Goal: Register for event/course: Register for event/course

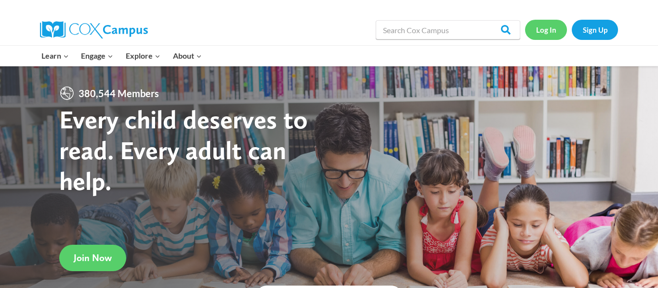
click at [543, 28] on link "Log In" at bounding box center [546, 30] width 42 height 20
click at [604, 33] on link "Sign Up" at bounding box center [595, 30] width 46 height 20
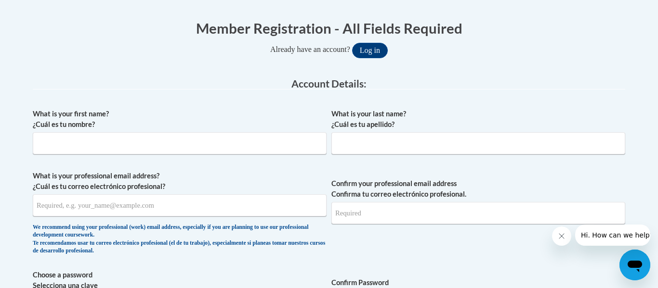
scroll to position [194, 0]
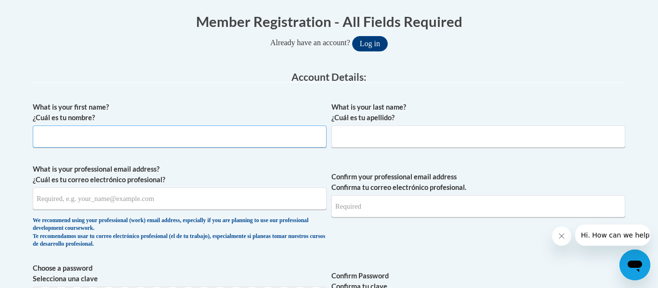
click at [88, 132] on input "What is your first name? ¿Cuál es tu nombre?" at bounding box center [180, 137] width 294 height 22
type input "Danielle"
type input "Scott"
type input "dascott@shiocton.k12.wi.us"
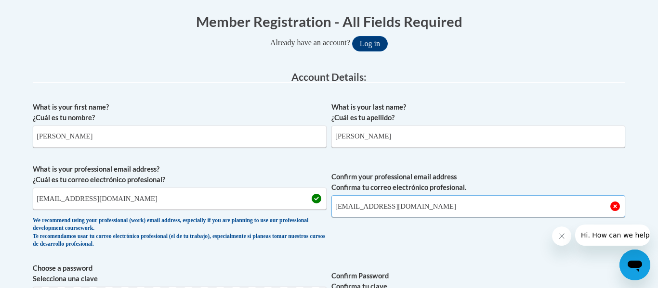
type input "dascott@shiocton.k12.wi.us"
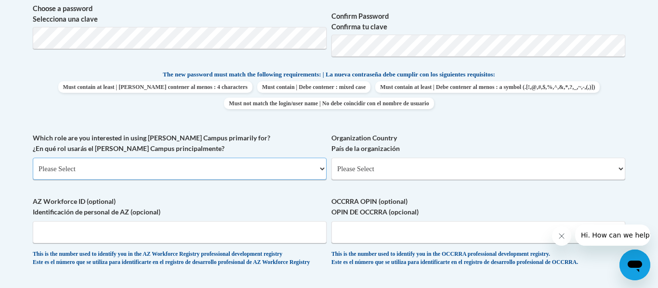
scroll to position [456, 0]
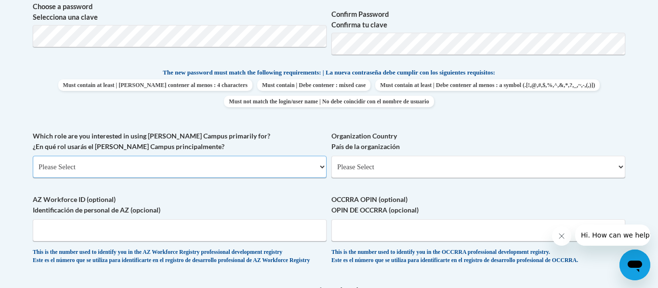
click at [207, 168] on select "Please Select College/University | Colegio/Universidad Community/Nonprofit Part…" at bounding box center [180, 167] width 294 height 22
select select "fbf2d438-af2f-41f8-98f1-81c410e29de3"
click at [33, 156] on select "Please Select College/University | Colegio/Universidad Community/Nonprofit Part…" at bounding box center [180, 167] width 294 height 22
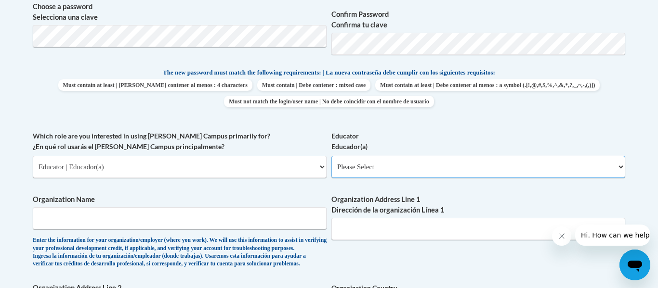
click at [426, 165] on select "Please Select Early Learning/Daycare Teacher/Family Home Care Provider | Maestr…" at bounding box center [478, 167] width 294 height 22
select select "8e40623d-54d0-45cd-9f92-5df65cd3f8cf"
click at [331, 156] on select "Please Select Early Learning/Daycare Teacher/Family Home Care Provider | Maestr…" at bounding box center [478, 167] width 294 height 22
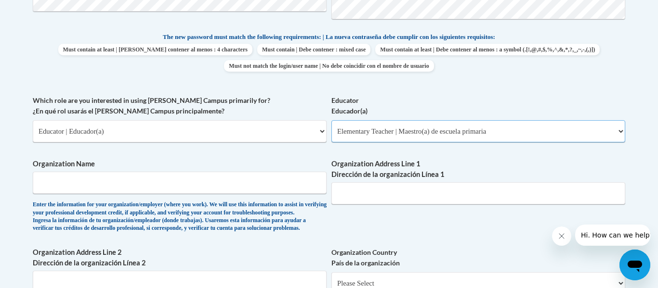
scroll to position [508, 0]
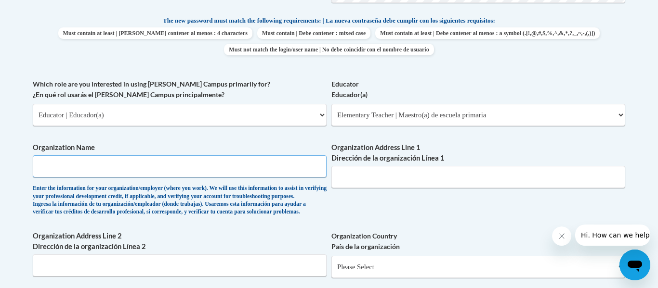
click at [236, 165] on input "Organization Name" at bounding box center [180, 167] width 294 height 22
type input "Shiocton Schol District"
click at [422, 180] on input "Organization Address Line 1 Dirección de la organización Línea 1" at bounding box center [478, 177] width 294 height 22
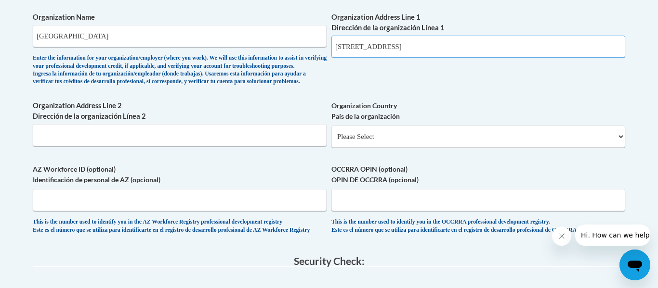
scroll to position [639, 0]
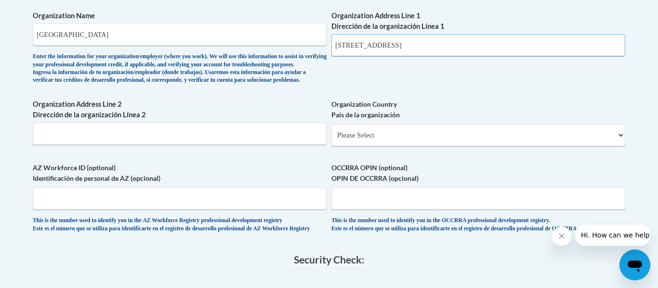
type input "N5560 Broad St. Shiocton WI, 54170"
click at [387, 146] on select "Please Select United States | Estados Unidos Outside of the United States | Fue…" at bounding box center [478, 135] width 294 height 22
select select "ad49bcad-a171-4b2e-b99c-48b446064914"
click at [331, 140] on select "Please Select United States | Estados Unidos Outside of the United States | Fue…" at bounding box center [478, 135] width 294 height 22
select select
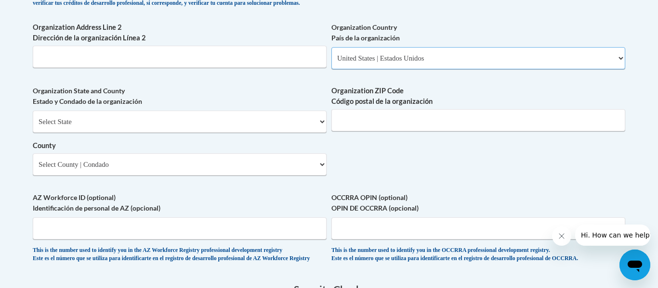
scroll to position [718, 0]
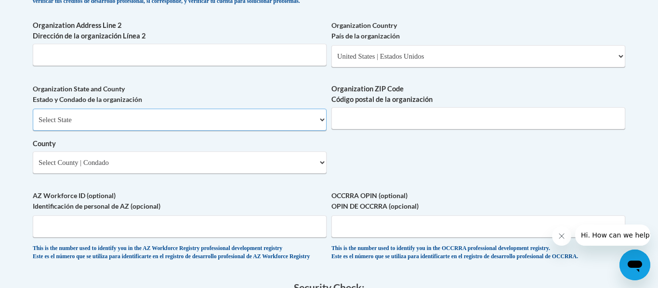
click at [199, 131] on select "Select State Alabama Alaska Arizona Arkansas California Colorado Connecticut De…" at bounding box center [180, 120] width 294 height 22
select select "Wisconsin"
click at [33, 125] on select "Select State Alabama Alaska Arizona Arkansas California Colorado Connecticut De…" at bounding box center [180, 120] width 294 height 22
click at [88, 174] on select "Select County Adams Ashland Barron Bayfield Brown Buffalo Burnett Calumet Chipp…" at bounding box center [180, 163] width 294 height 22
select select "Outagamie"
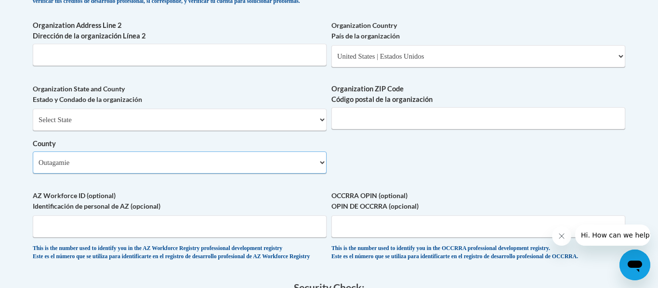
click at [33, 168] on select "Select County Adams Ashland Barron Bayfield Brown Buffalo Burnett Calumet Chipp…" at bounding box center [180, 163] width 294 height 22
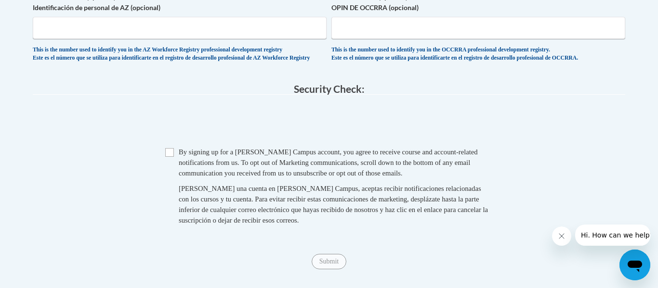
scroll to position [920, 0]
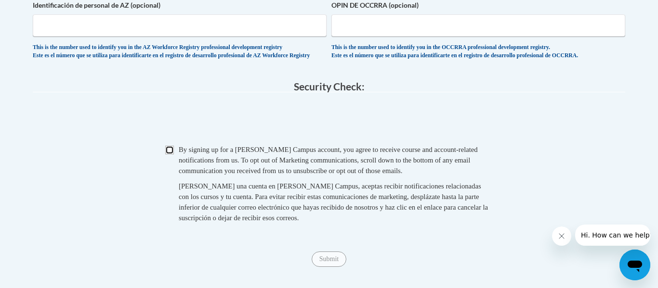
click at [172, 155] on input "Checkbox" at bounding box center [169, 150] width 9 height 9
checkbox input "true"
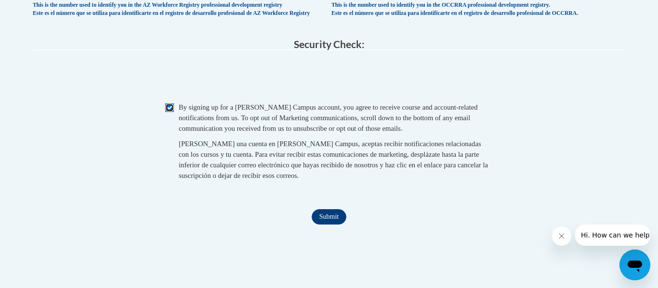
scroll to position [964, 0]
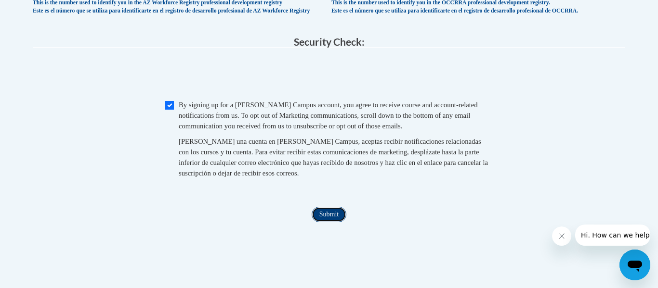
click at [323, 222] on input "Submit" at bounding box center [329, 214] width 35 height 15
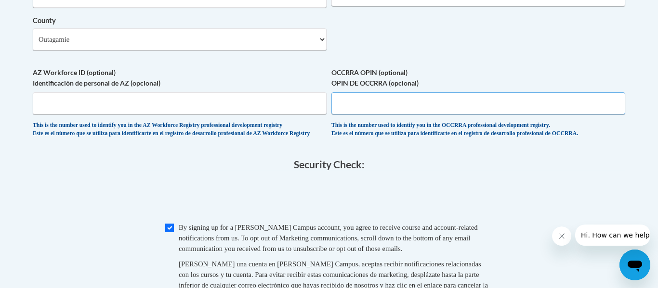
click at [458, 115] on input "OCCRRA OPIN (optional) OPIN DE OCCRRA (opcional)" at bounding box center [478, 103] width 294 height 22
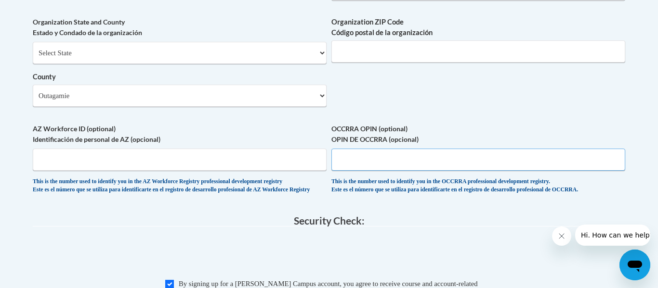
scroll to position [784, 0]
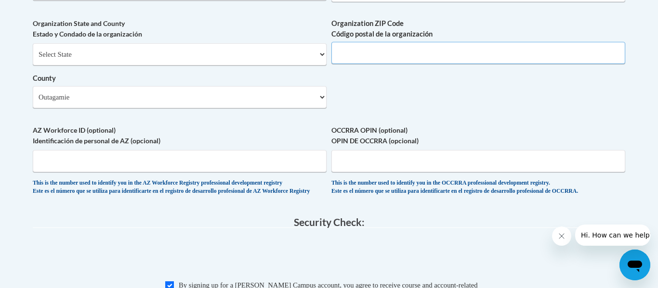
click at [401, 61] on input "Organization ZIP Code Código postal de la organización" at bounding box center [478, 53] width 294 height 22
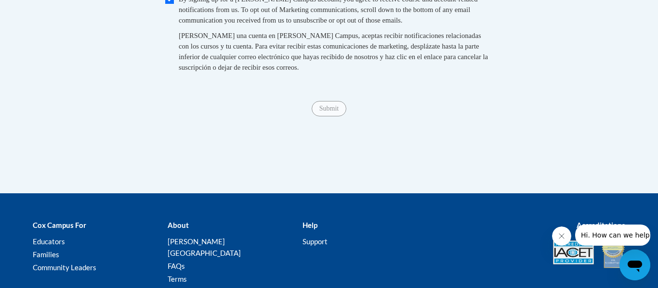
scroll to position [1072, 0]
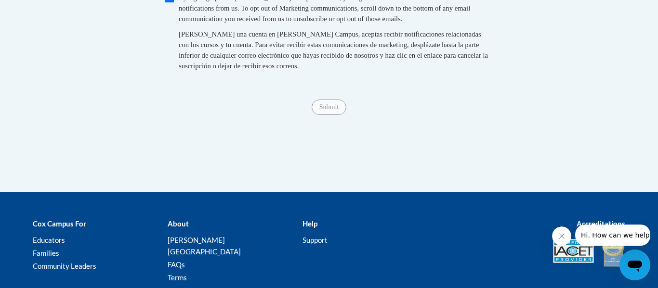
type input "54170"
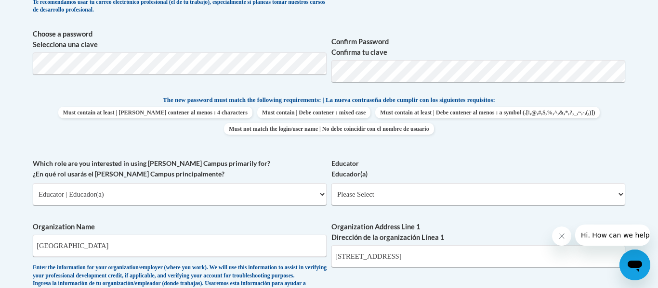
scroll to position [429, 0]
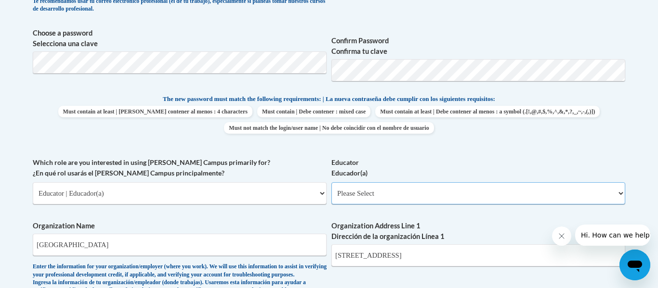
click at [367, 197] on select "Please Select Early Learning/Daycare Teacher/Family Home Care Provider | Maestr…" at bounding box center [478, 193] width 294 height 22
select select "8e40623d-54d0-45cd-9f92-5df65cd3f8cf"
click at [331, 182] on select "Please Select Early Learning/Daycare Teacher/Family Home Care Provider | Maestr…" at bounding box center [478, 193] width 294 height 22
select select "null"
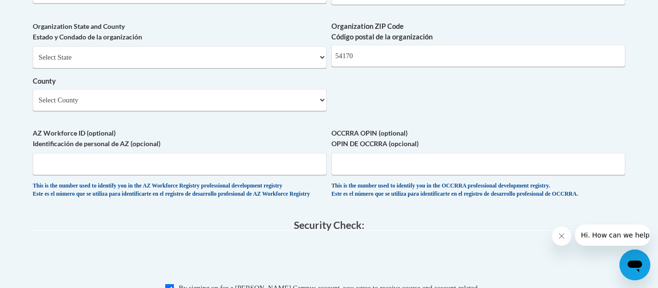
scroll to position [782, 0]
click at [270, 111] on select "Select County Adams Ashland Barron Bayfield Brown Buffalo Burnett Calumet Chipp…" at bounding box center [180, 100] width 294 height 22
select select "Outagamie"
click at [33, 104] on select "Select County Adams Ashland Barron Bayfield Brown Buffalo Burnett Calumet Chipp…" at bounding box center [180, 100] width 294 height 22
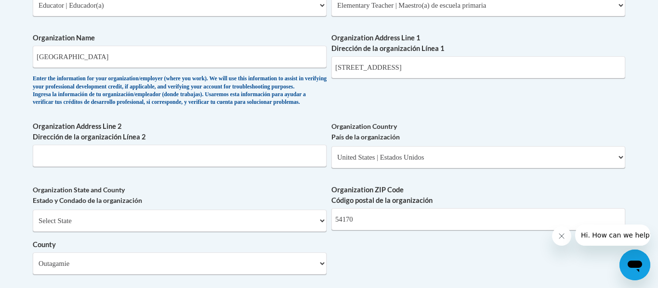
scroll to position [924, 0]
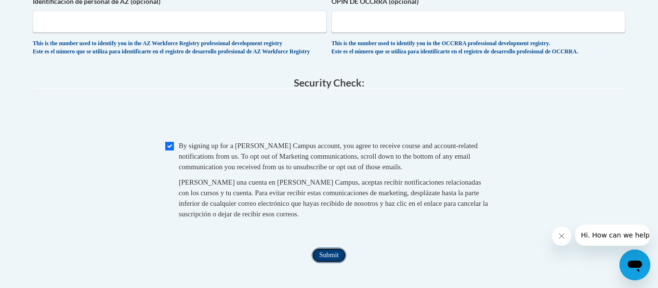
click at [339, 263] on input "Submit" at bounding box center [329, 255] width 35 height 15
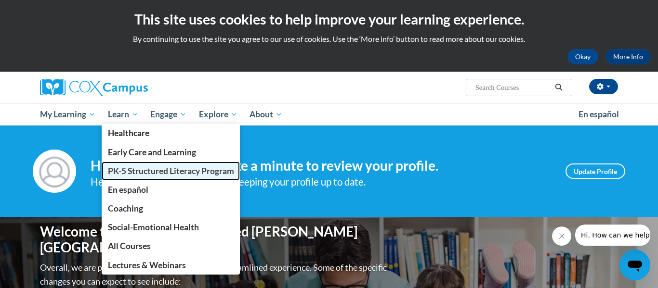
click at [130, 170] on span "PK-5 Structured Literacy Program" at bounding box center [171, 171] width 126 height 10
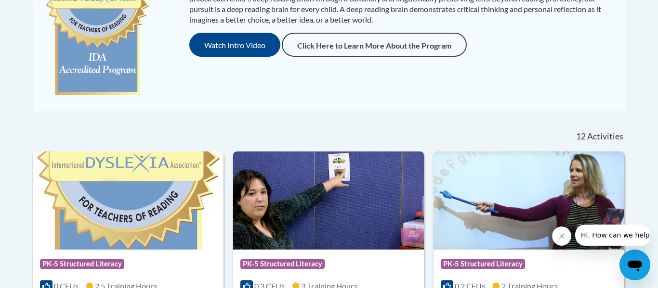
scroll to position [438, 0]
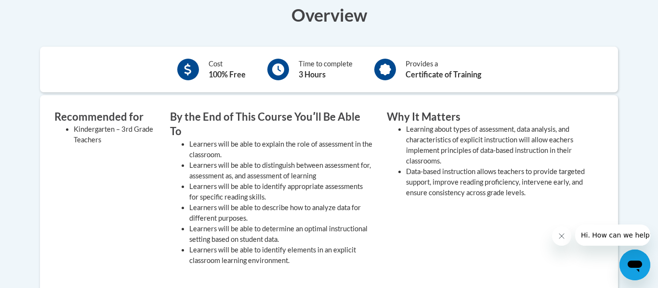
scroll to position [312, 0]
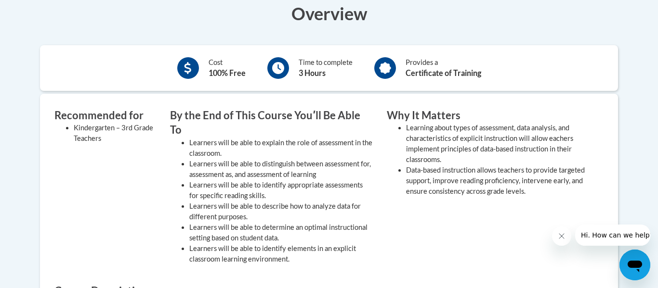
click at [369, 27] on div "Overview Cost 100% Free Time to complete 3 Hours Provides a Certificate of Trai…" at bounding box center [329, 223] width 592 height 445
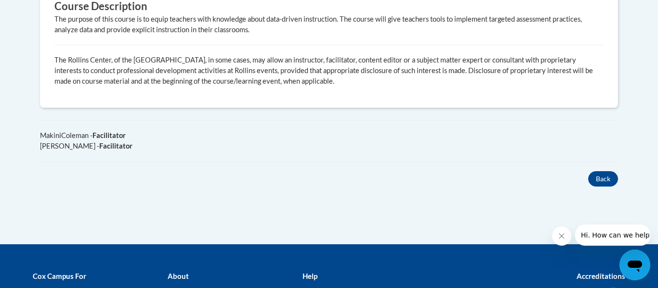
scroll to position [600, 0]
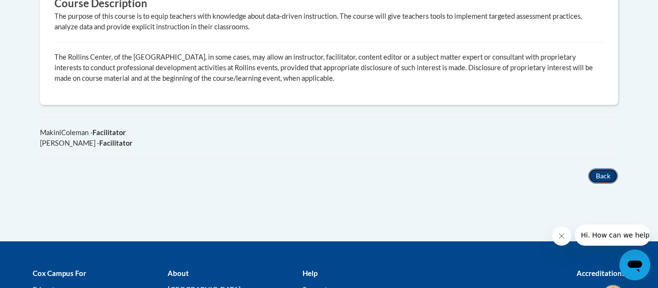
click at [606, 169] on button "Back" at bounding box center [603, 176] width 30 height 15
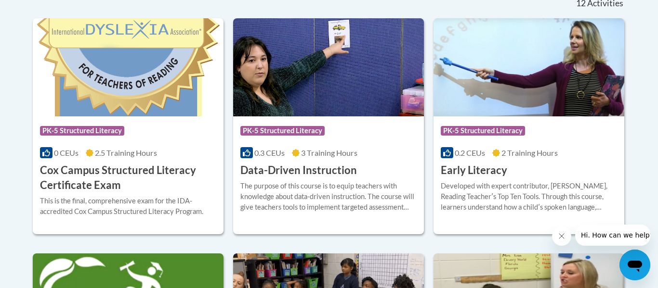
scroll to position [421, 0]
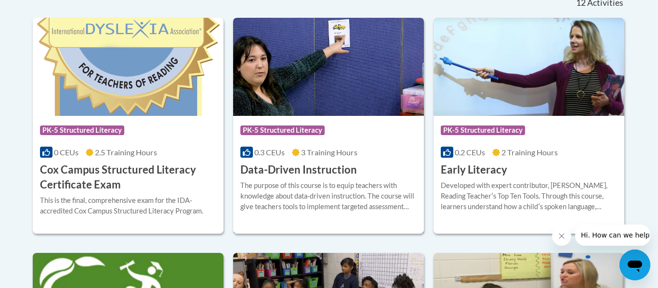
click at [310, 173] on h3 "Data-Driven Instruction" at bounding box center [298, 170] width 117 height 15
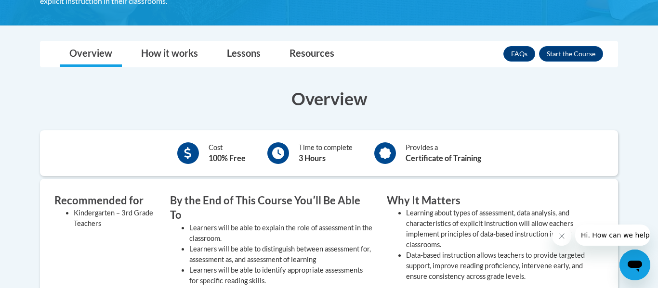
scroll to position [224, 0]
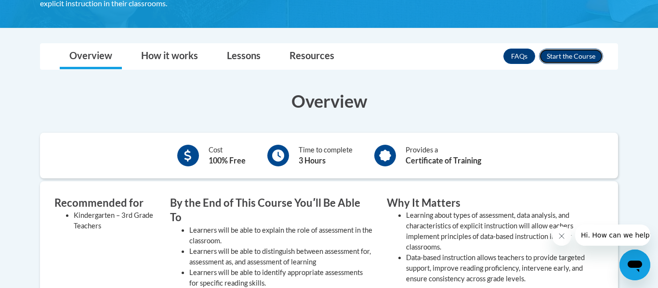
click at [565, 57] on button "Enroll" at bounding box center [571, 56] width 64 height 15
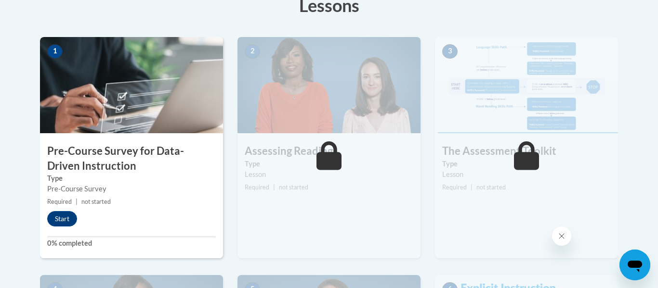
scroll to position [289, 0]
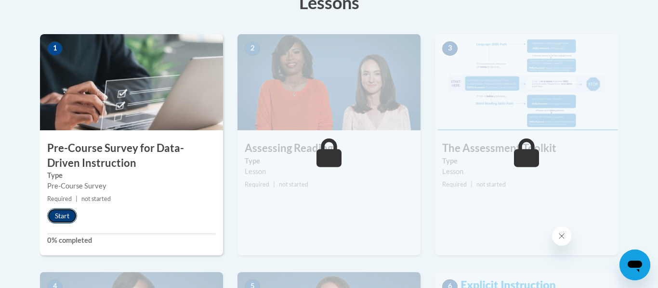
click at [72, 217] on button "Start" at bounding box center [62, 215] width 30 height 15
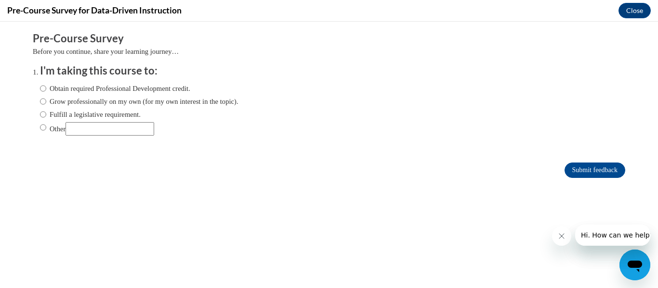
scroll to position [0, 0]
click at [67, 90] on label "Obtain required Professional Development credit." at bounding box center [115, 88] width 150 height 11
click at [46, 90] on input "Obtain required Professional Development credit." at bounding box center [43, 88] width 6 height 11
radio input "true"
click at [575, 173] on input "Submit feedback" at bounding box center [594, 170] width 61 height 15
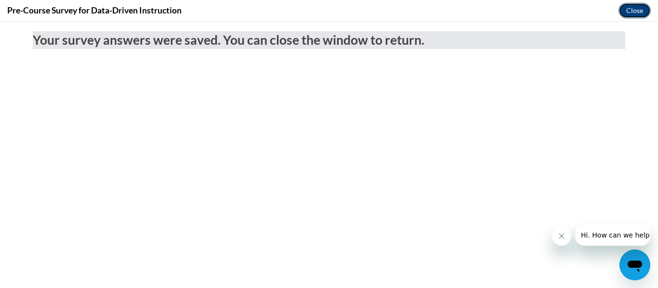
click at [631, 15] on button "Close" at bounding box center [634, 10] width 32 height 15
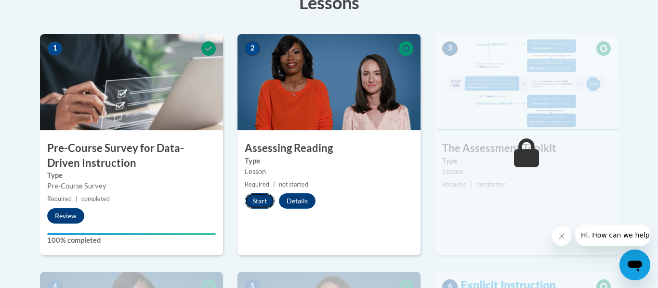
click at [259, 205] on button "Start" at bounding box center [260, 201] width 30 height 15
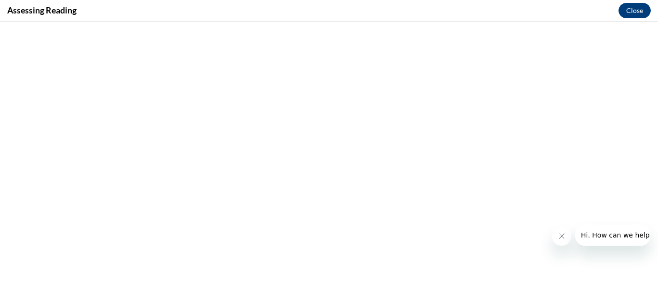
click at [559, 237] on icon "Close message from company" at bounding box center [562, 237] width 8 height 8
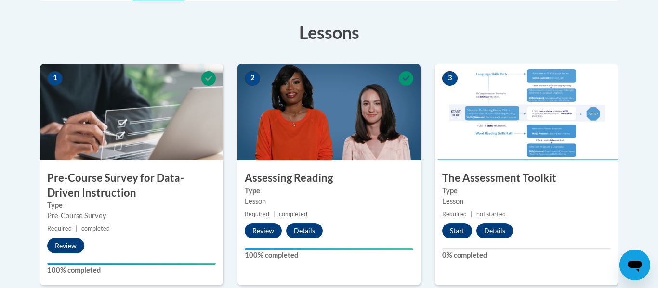
scroll to position [262, 0]
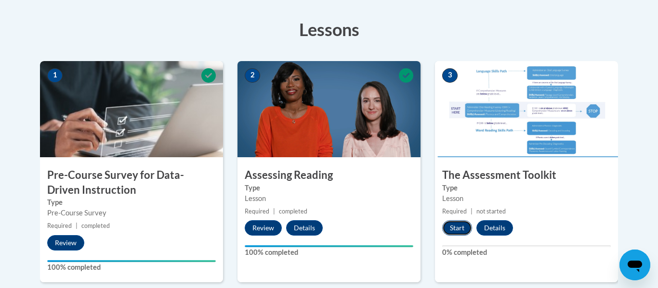
click at [461, 226] on button "Start" at bounding box center [457, 228] width 30 height 15
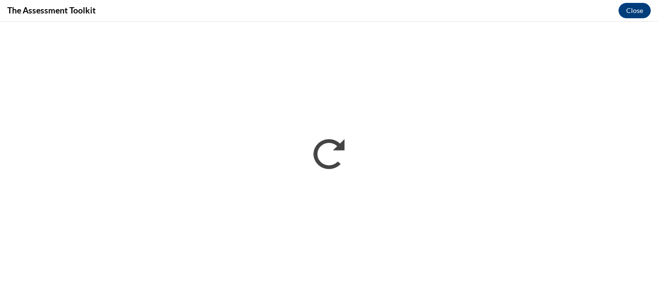
scroll to position [0, 0]
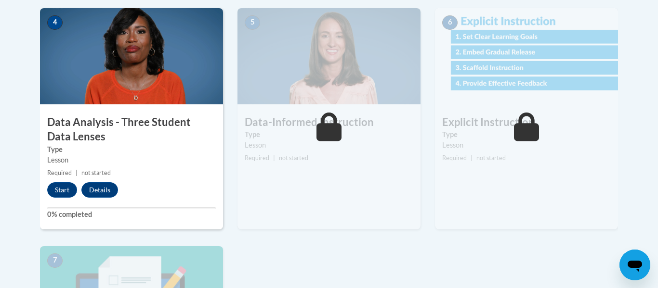
scroll to position [555, 0]
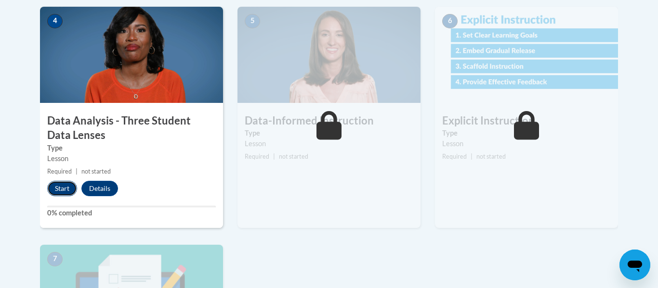
click at [70, 187] on button "Start" at bounding box center [62, 188] width 30 height 15
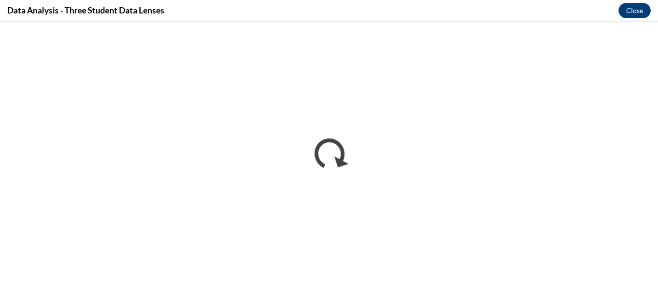
scroll to position [0, 0]
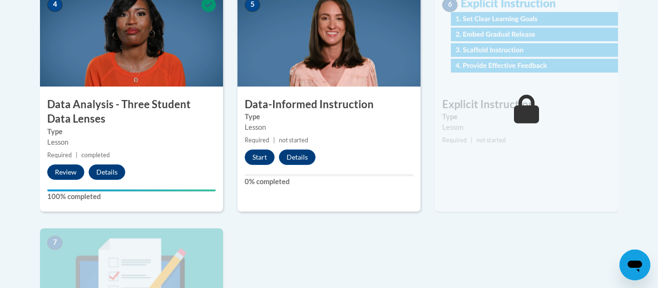
scroll to position [583, 0]
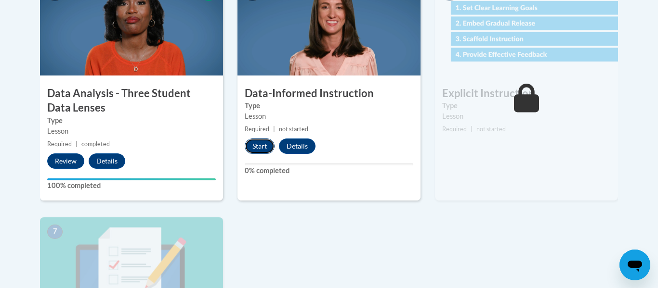
click at [256, 147] on button "Start" at bounding box center [260, 146] width 30 height 15
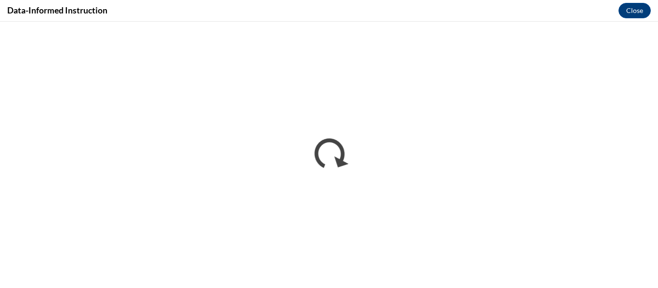
scroll to position [0, 0]
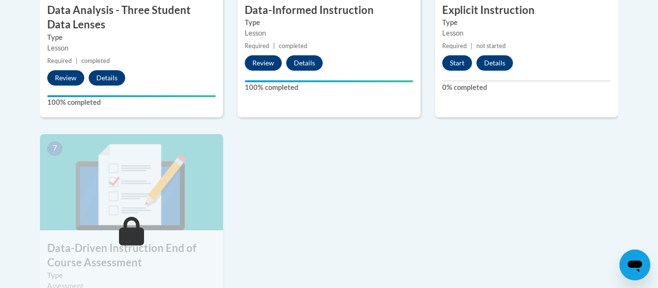
scroll to position [671, 0]
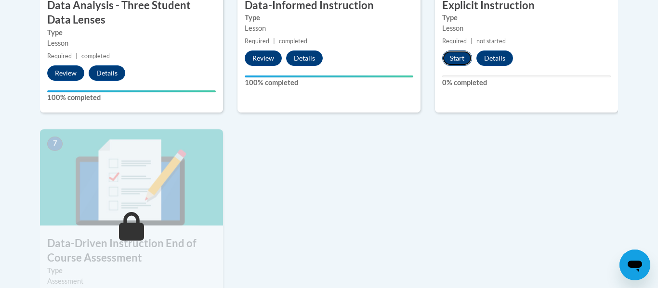
click at [464, 58] on button "Start" at bounding box center [457, 58] width 30 height 15
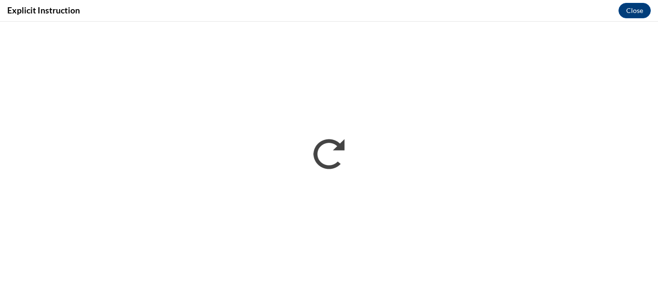
scroll to position [0, 0]
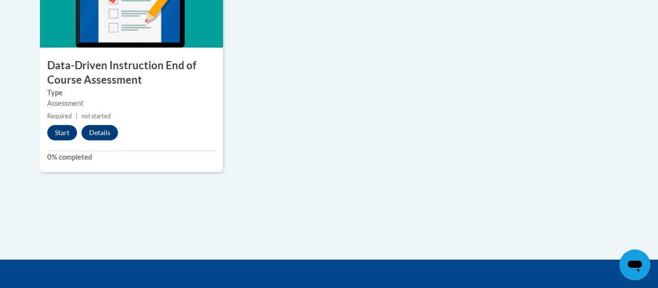
scroll to position [850, 0]
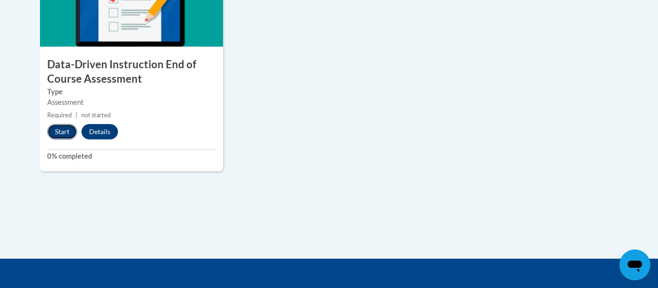
click at [66, 135] on button "Start" at bounding box center [62, 131] width 30 height 15
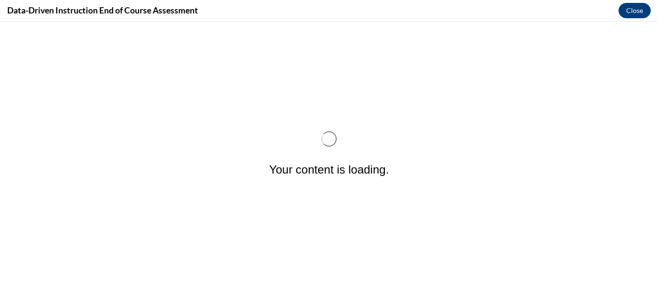
scroll to position [0, 0]
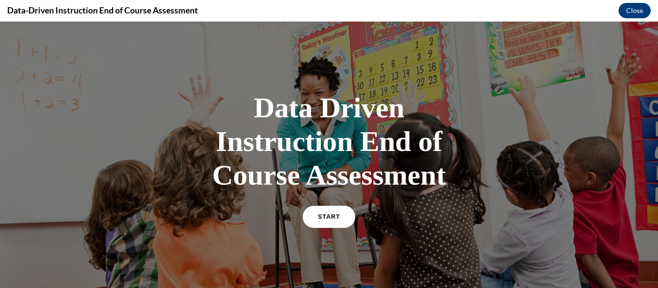
click at [339, 222] on link "START" at bounding box center [328, 217] width 52 height 22
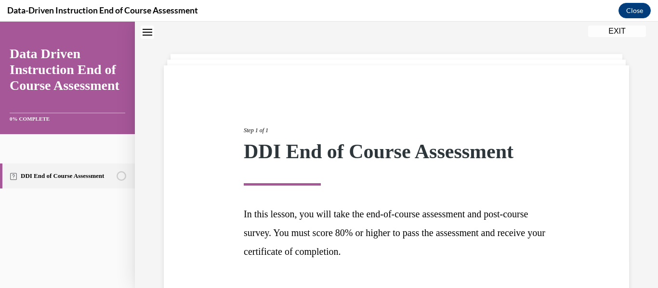
scroll to position [99, 0]
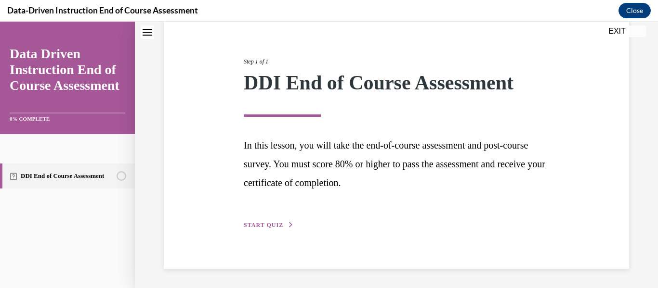
click at [282, 230] on button "START QUIZ" at bounding box center [269, 225] width 50 height 9
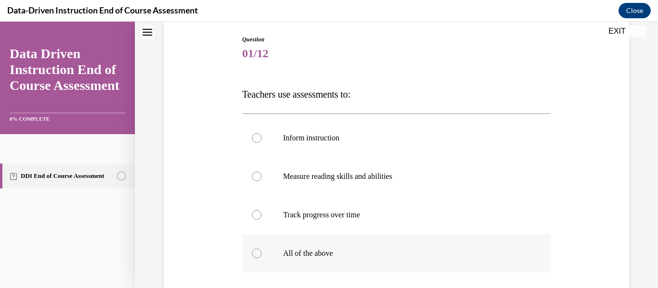
click at [307, 248] on label "All of the above" at bounding box center [396, 254] width 309 height 39
click at [261, 249] on input "All of the above" at bounding box center [257, 254] width 10 height 10
radio input "true"
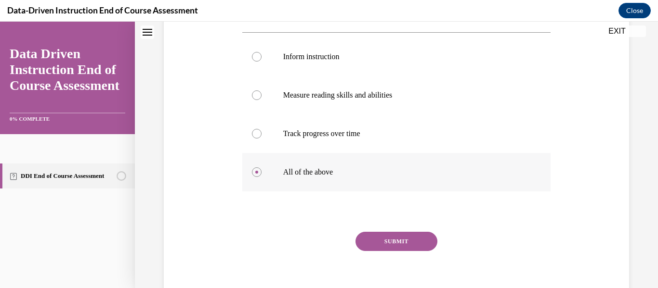
scroll to position [182, 0]
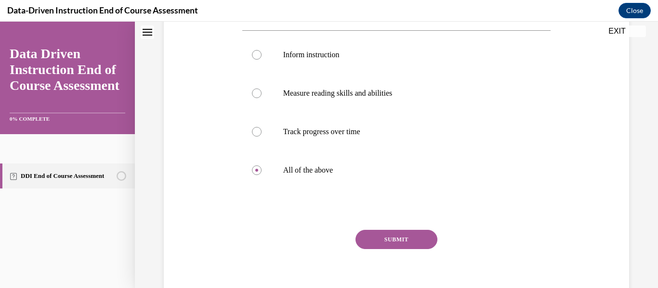
click at [394, 233] on button "SUBMIT" at bounding box center [396, 239] width 82 height 19
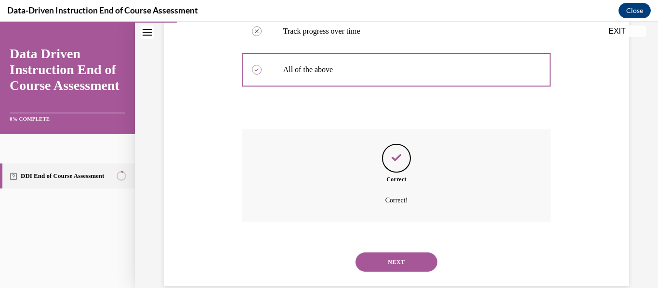
scroll to position [300, 0]
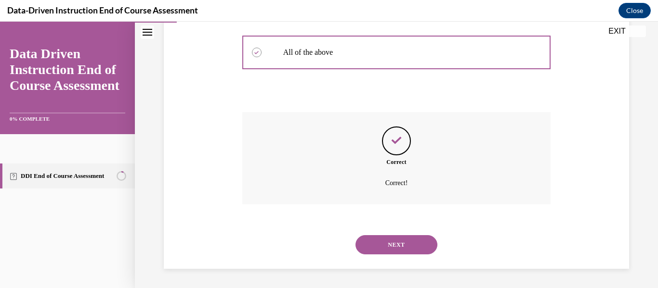
click at [404, 250] on button "NEXT" at bounding box center [396, 244] width 82 height 19
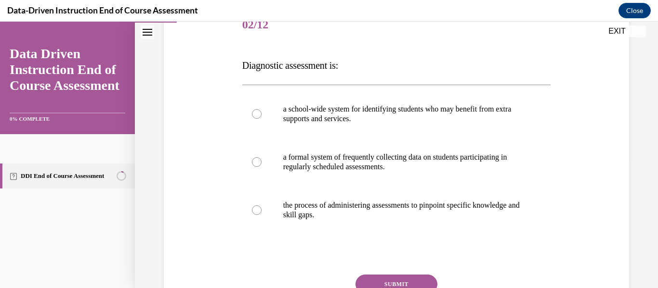
scroll to position [131, 0]
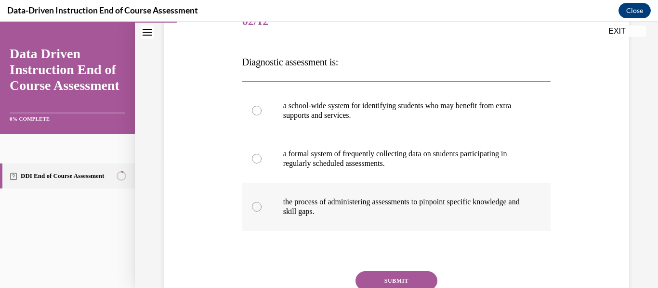
click at [414, 201] on p "the process of administering assessments to pinpoint specific knowledge and ski…" at bounding box center [405, 206] width 244 height 19
click at [261, 202] on input "the process of administering assessments to pinpoint specific knowledge and ski…" at bounding box center [257, 207] width 10 height 10
radio input "true"
click at [399, 282] on button "SUBMIT" at bounding box center [396, 281] width 82 height 19
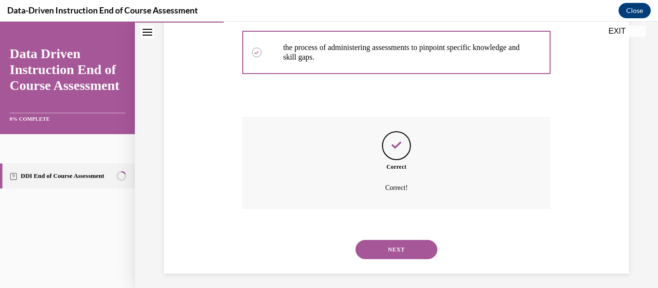
scroll to position [290, 0]
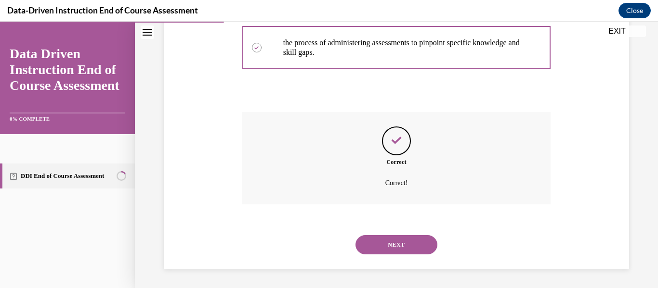
click at [400, 240] on button "NEXT" at bounding box center [396, 244] width 82 height 19
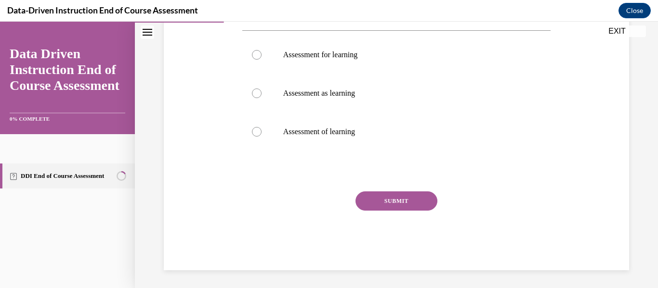
scroll to position [237, 0]
click at [337, 60] on label "Assessment for learning" at bounding box center [396, 54] width 309 height 39
click at [261, 59] on input "Assessment for learning" at bounding box center [257, 55] width 10 height 10
radio input "true"
click at [404, 198] on button "SUBMIT" at bounding box center [396, 200] width 82 height 19
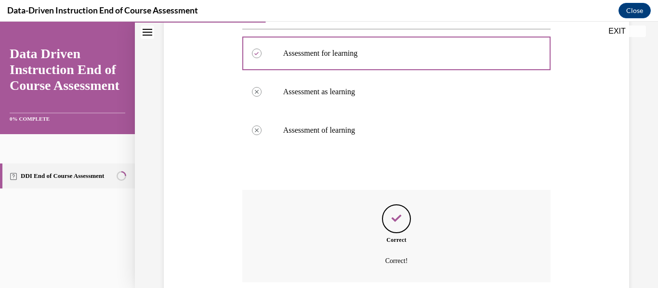
scroll to position [316, 0]
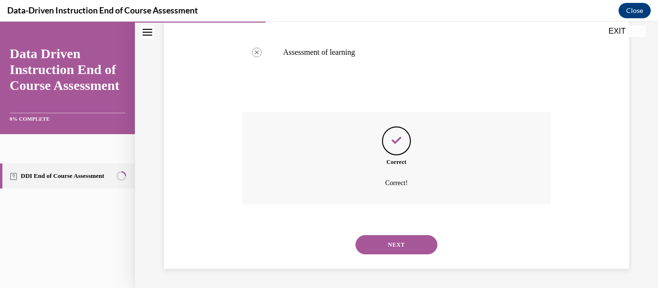
click at [399, 246] on button "NEXT" at bounding box center [396, 244] width 82 height 19
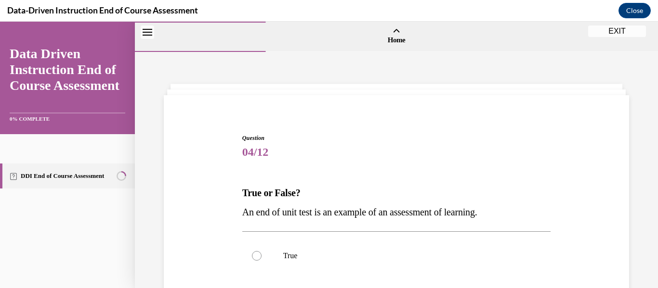
scroll to position [55, 0]
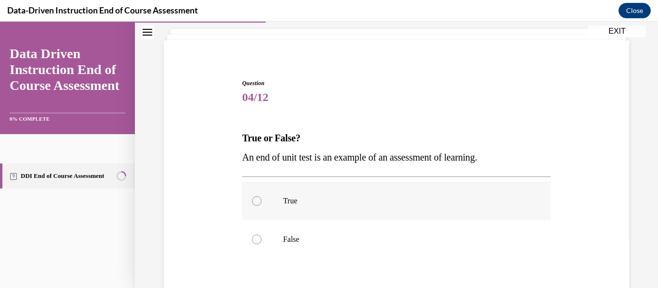
click at [292, 206] on label "True" at bounding box center [396, 201] width 309 height 39
click at [261, 206] on input "True" at bounding box center [257, 201] width 10 height 10
radio input "true"
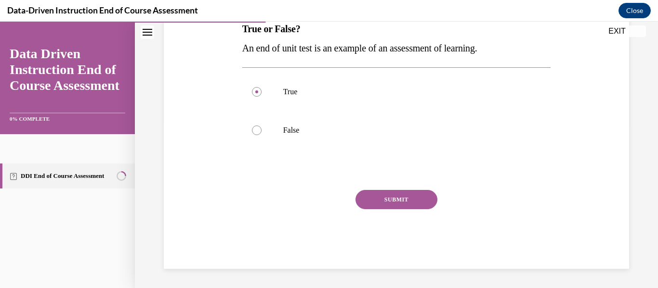
click at [388, 199] on button "SUBMIT" at bounding box center [396, 199] width 82 height 19
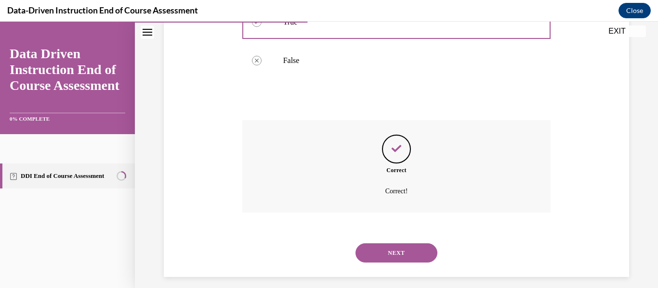
scroll to position [242, 0]
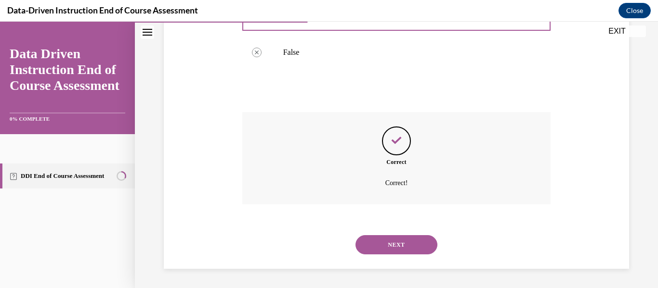
click at [394, 244] on button "NEXT" at bounding box center [396, 244] width 82 height 19
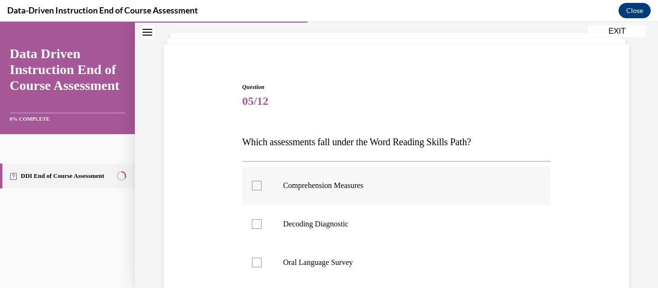
scroll to position [55, 0]
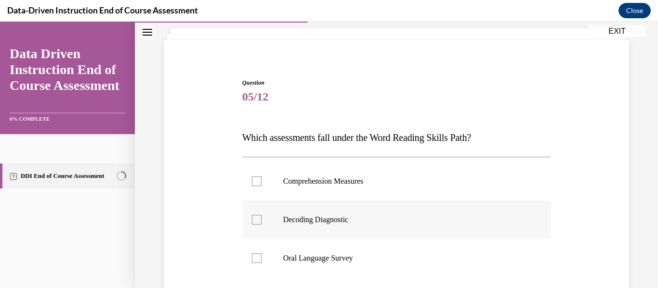
click at [333, 231] on label "Decoding Diagnostic" at bounding box center [396, 220] width 309 height 39
click at [261, 225] on input "Decoding Diagnostic" at bounding box center [257, 220] width 10 height 10
checkbox input "true"
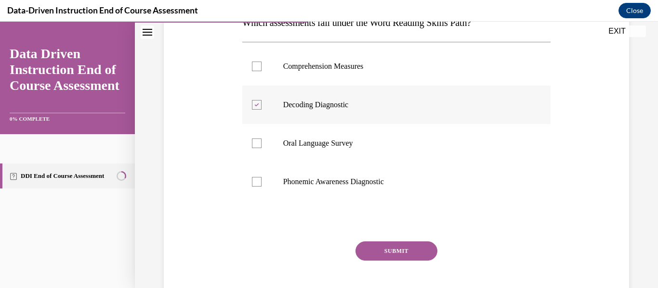
scroll to position [171, 0]
click at [346, 181] on p "Phonemic Awareness Diagnostic" at bounding box center [405, 182] width 244 height 10
click at [261, 181] on input "Phonemic Awareness Diagnostic" at bounding box center [257, 182] width 10 height 10
checkbox input "true"
click at [399, 254] on button "SUBMIT" at bounding box center [396, 250] width 82 height 19
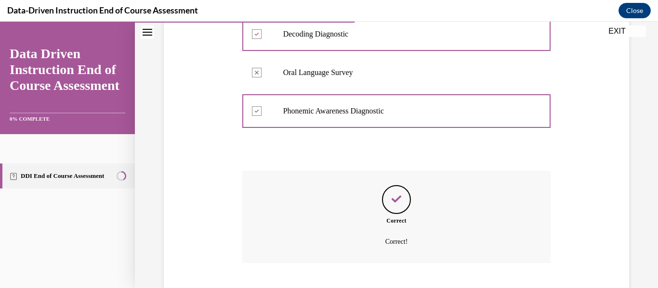
scroll to position [300, 0]
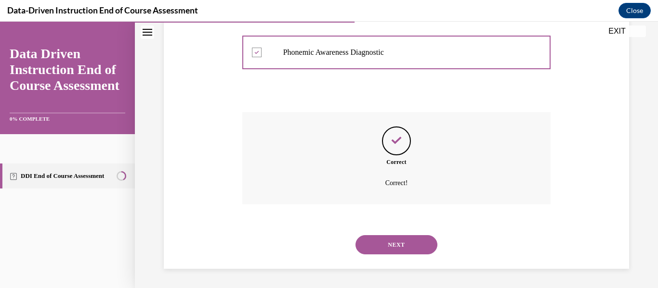
click at [394, 250] on button "NEXT" at bounding box center [396, 244] width 82 height 19
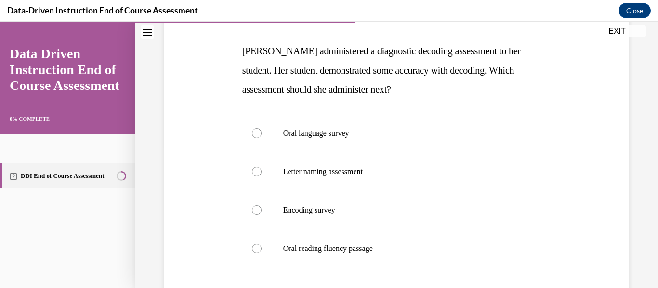
scroll to position [151, 0]
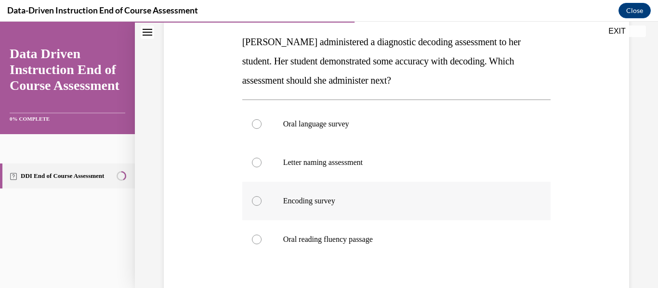
click at [329, 204] on p "Encoding survey" at bounding box center [405, 201] width 244 height 10
click at [261, 204] on input "Encoding survey" at bounding box center [257, 201] width 10 height 10
radio input "true"
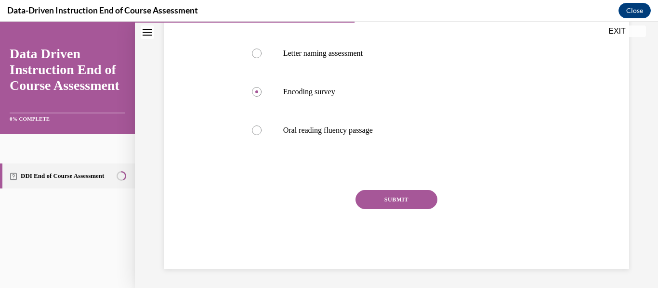
click at [415, 206] on button "SUBMIT" at bounding box center [396, 199] width 82 height 19
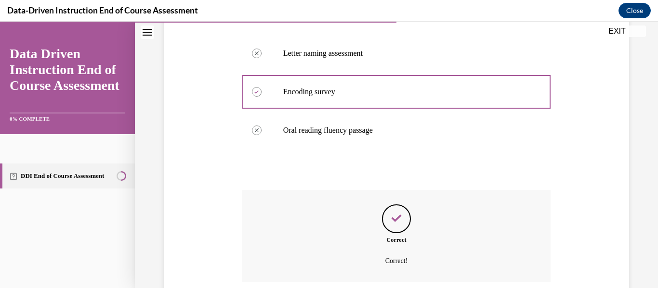
scroll to position [339, 0]
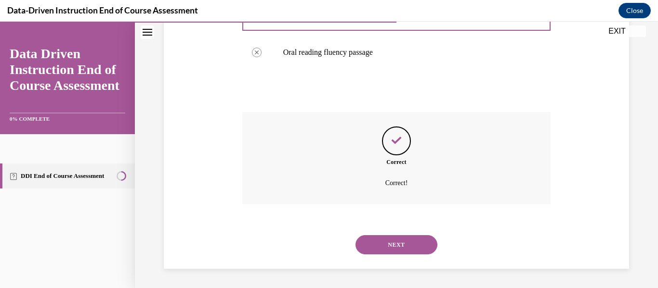
click at [398, 243] on button "NEXT" at bounding box center [396, 244] width 82 height 19
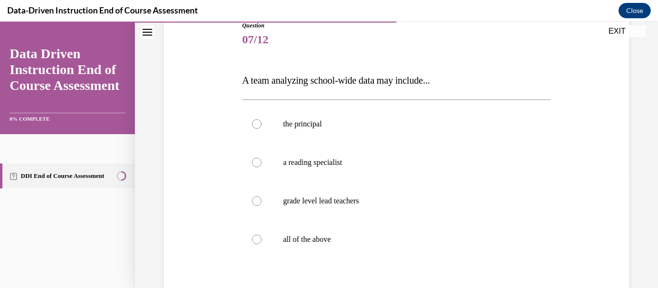
scroll to position [116, 0]
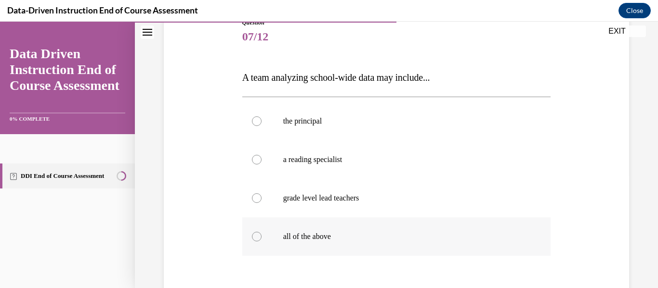
click at [266, 238] on label "all of the above" at bounding box center [396, 237] width 309 height 39
click at [261, 238] on input "all of the above" at bounding box center [257, 237] width 10 height 10
radio input "true"
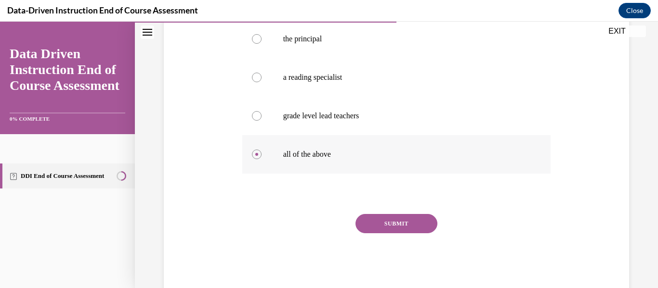
scroll to position [219, 0]
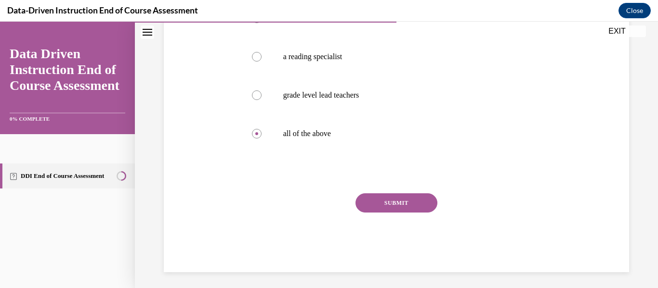
click at [393, 208] on button "SUBMIT" at bounding box center [396, 203] width 82 height 19
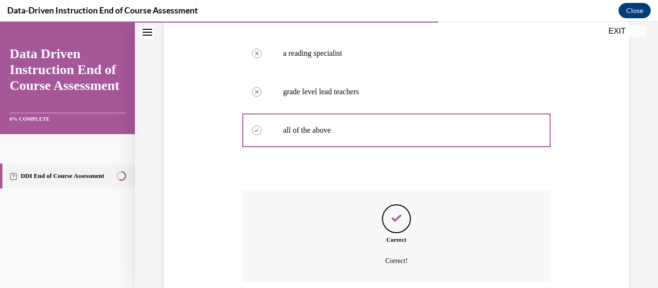
scroll to position [300, 0]
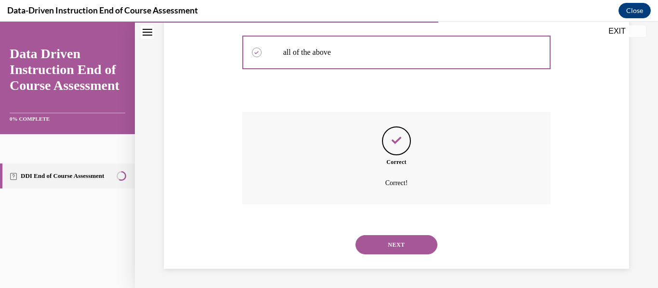
click at [392, 245] on button "NEXT" at bounding box center [396, 244] width 82 height 19
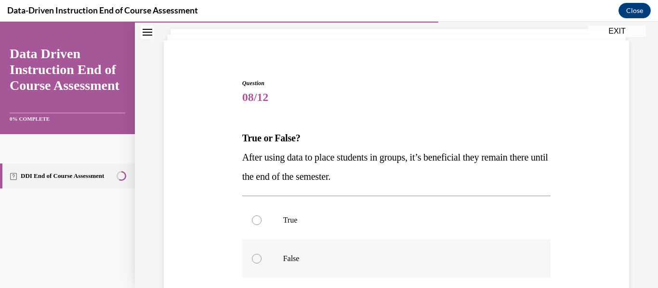
scroll to position [55, 0]
click at [304, 259] on p "False" at bounding box center [405, 259] width 244 height 10
click at [261, 259] on input "False" at bounding box center [257, 259] width 10 height 10
radio input "true"
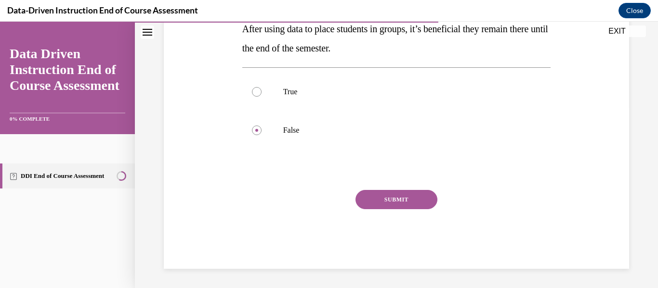
click at [407, 207] on button "SUBMIT" at bounding box center [396, 199] width 82 height 19
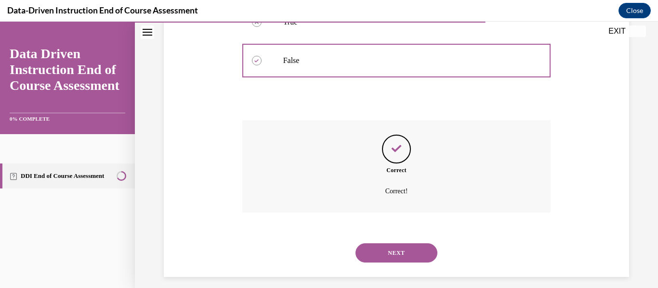
scroll to position [261, 0]
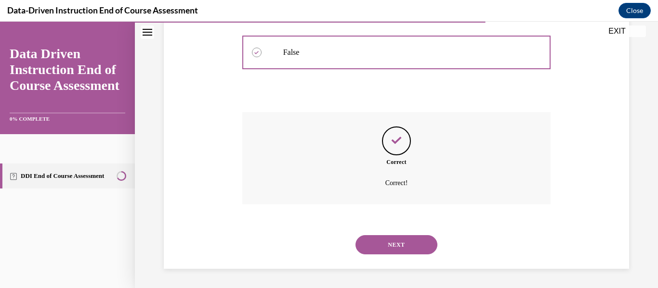
click at [395, 248] on button "NEXT" at bounding box center [396, 244] width 82 height 19
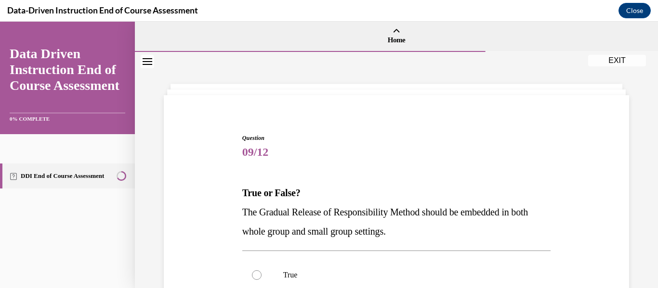
scroll to position [100, 0]
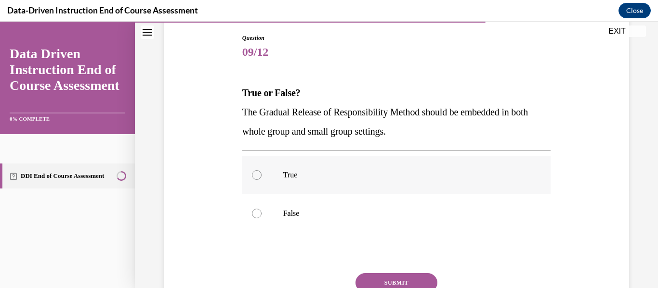
click at [290, 184] on label "True" at bounding box center [396, 175] width 309 height 39
click at [261, 180] on input "True" at bounding box center [257, 175] width 10 height 10
radio input "true"
click at [416, 284] on button "SUBMIT" at bounding box center [396, 283] width 82 height 19
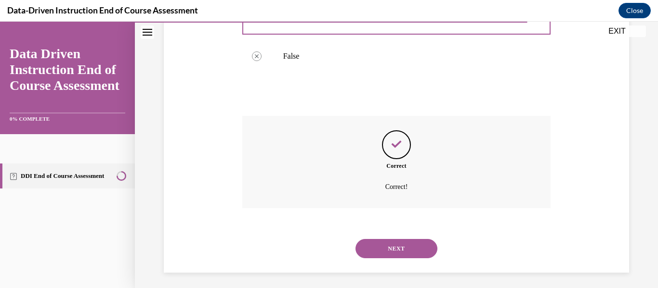
scroll to position [261, 0]
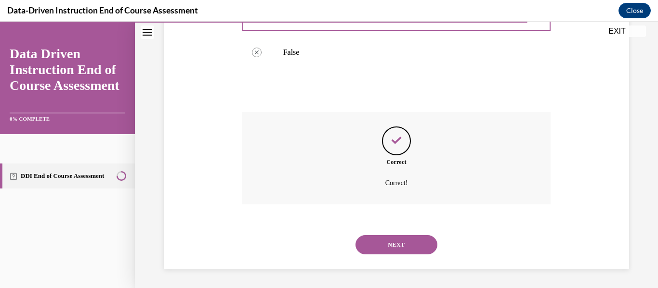
click at [396, 246] on button "NEXT" at bounding box center [396, 244] width 82 height 19
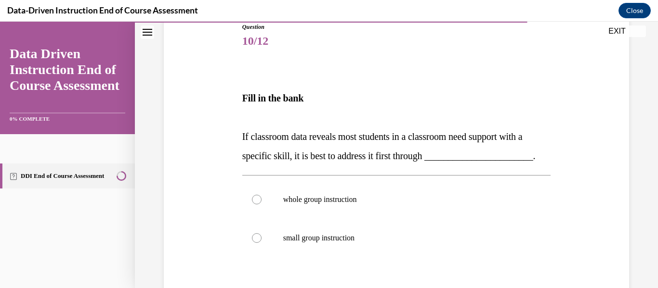
scroll to position [134, 0]
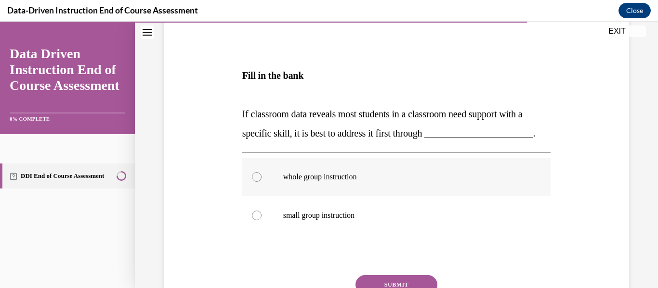
click at [338, 171] on label "whole group instruction" at bounding box center [396, 177] width 309 height 39
click at [261, 172] on input "whole group instruction" at bounding box center [257, 177] width 10 height 10
radio input "true"
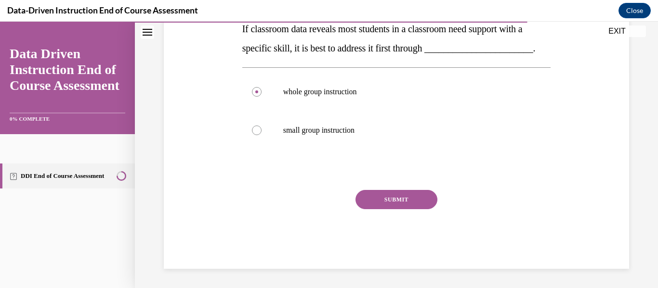
click at [379, 196] on button "SUBMIT" at bounding box center [396, 199] width 82 height 19
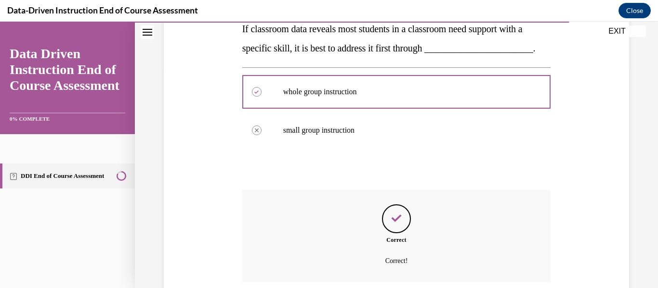
scroll to position [297, 0]
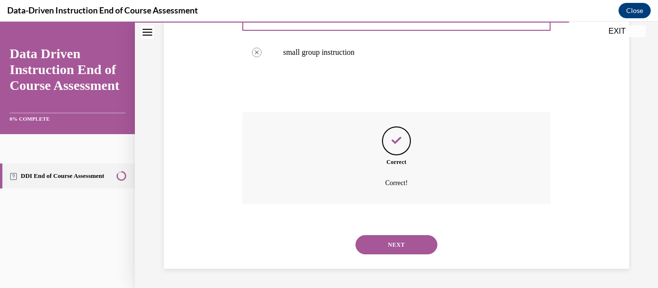
click at [404, 246] on button "NEXT" at bounding box center [396, 244] width 82 height 19
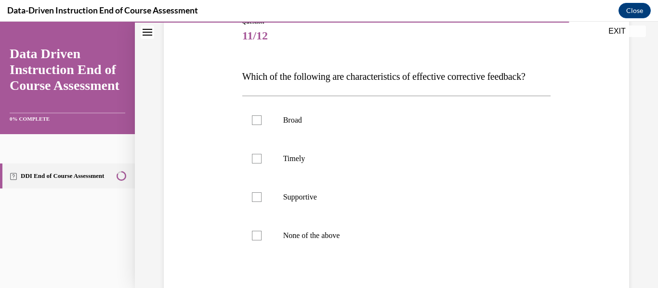
scroll to position [119, 0]
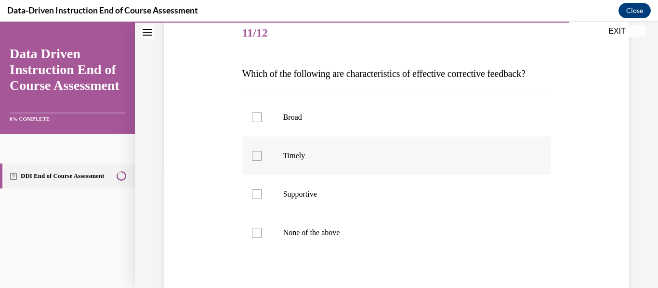
click at [291, 175] on label "Timely" at bounding box center [396, 156] width 309 height 39
click at [261, 161] on input "Timely" at bounding box center [257, 156] width 10 height 10
checkbox input "true"
click at [291, 214] on label "Supportive" at bounding box center [396, 194] width 309 height 39
click at [261, 199] on input "Supportive" at bounding box center [257, 195] width 10 height 10
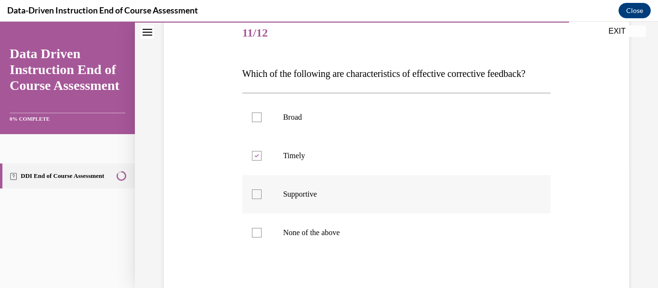
checkbox input "true"
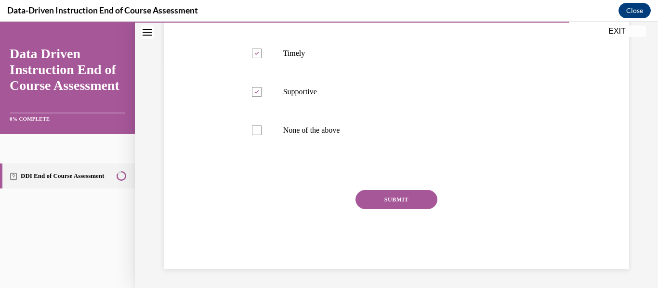
click at [415, 197] on button "SUBMIT" at bounding box center [396, 199] width 82 height 19
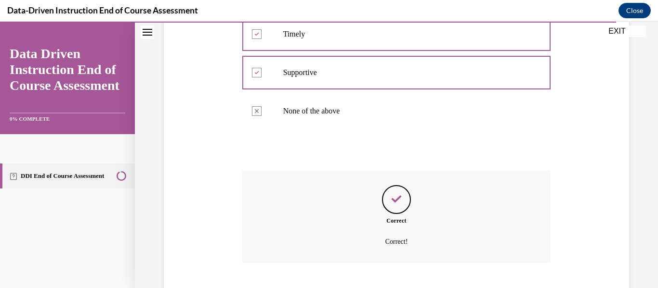
scroll to position [319, 0]
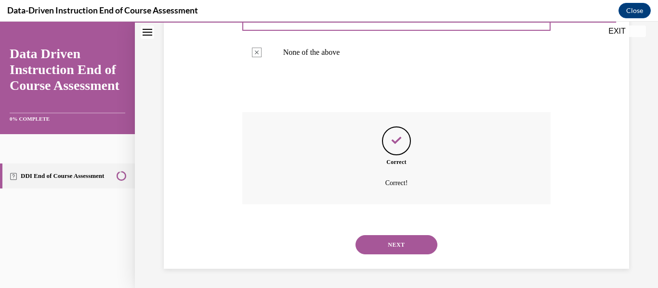
click at [392, 250] on button "NEXT" at bounding box center [396, 244] width 82 height 19
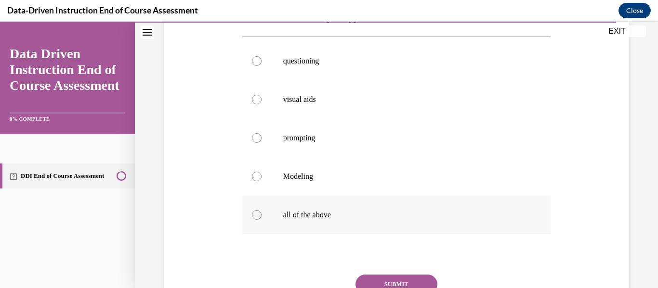
scroll to position [190, 0]
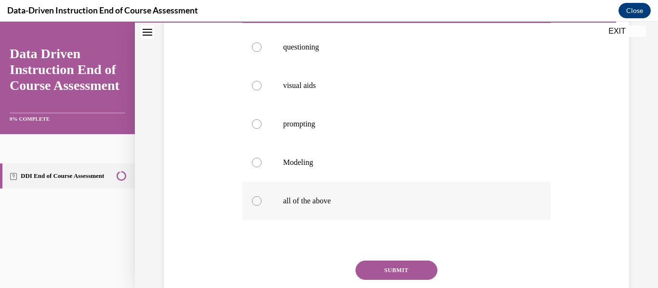
click at [337, 203] on p "all of the above" at bounding box center [405, 201] width 244 height 10
click at [261, 203] on input "all of the above" at bounding box center [257, 201] width 10 height 10
radio input "true"
click at [388, 273] on button "SUBMIT" at bounding box center [396, 270] width 82 height 19
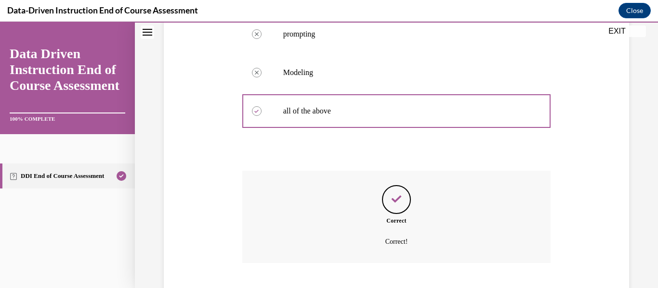
scroll to position [339, 0]
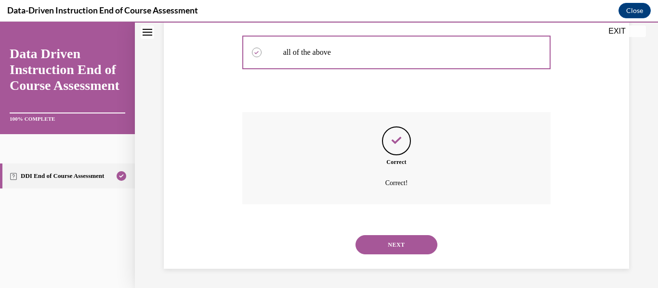
click at [425, 240] on button "NEXT" at bounding box center [396, 244] width 82 height 19
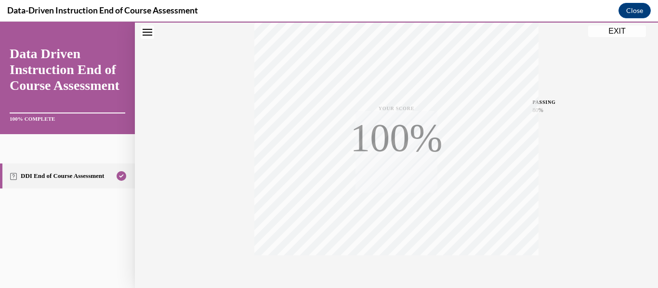
scroll to position [227, 0]
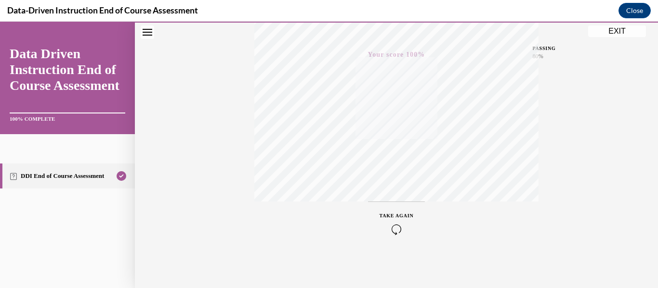
click at [623, 28] on button "EXIT" at bounding box center [617, 32] width 58 height 12
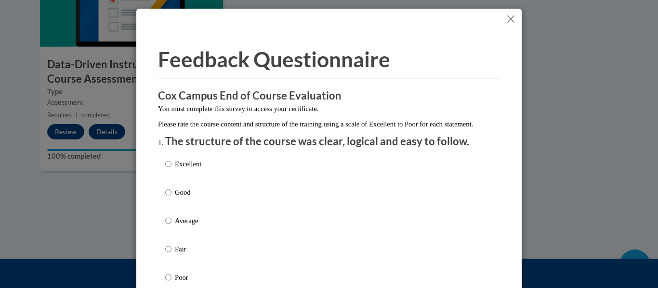
click at [198, 169] on p "Excellent" at bounding box center [188, 164] width 26 height 11
click at [171, 169] on input "Excellent" at bounding box center [168, 164] width 6 height 11
radio input "true"
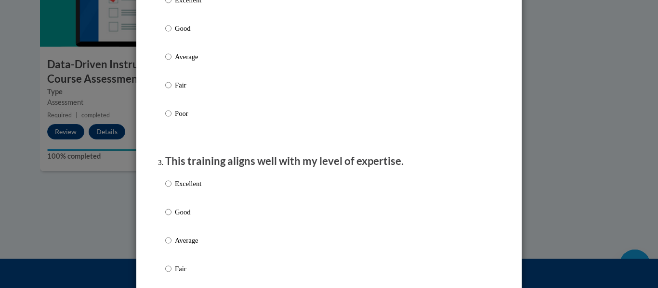
click at [241, 188] on div "Excellent Good Average Fair Poor" at bounding box center [328, 252] width 327 height 157
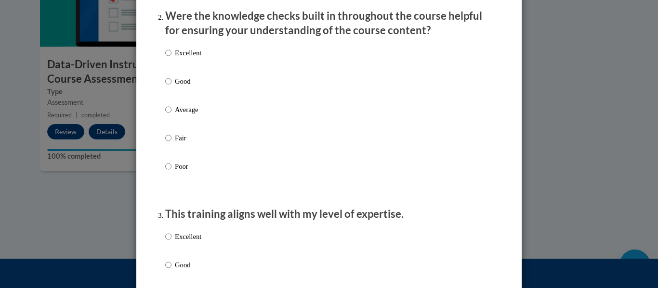
scroll to position [309, 0]
click at [188, 87] on p "Good" at bounding box center [188, 82] width 26 height 11
click at [171, 87] on input "Good" at bounding box center [168, 82] width 6 height 11
radio input "true"
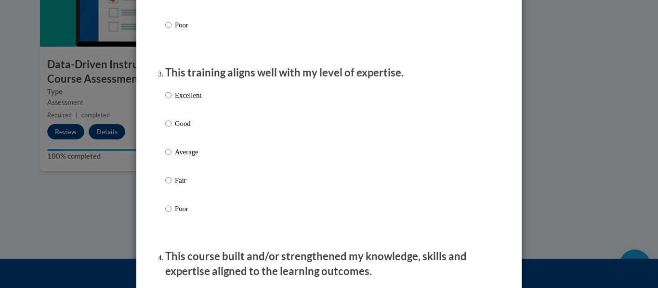
click at [182, 129] on p "Good" at bounding box center [188, 123] width 26 height 11
click at [171, 129] on input "Good" at bounding box center [168, 123] width 6 height 11
radio input "true"
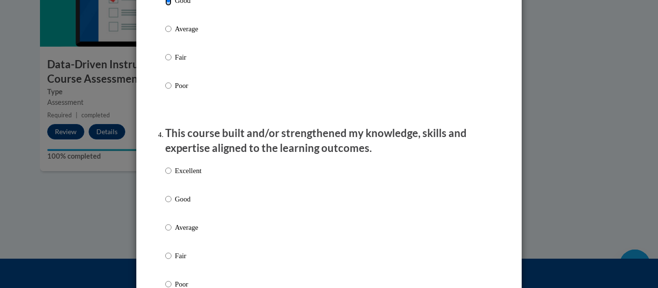
scroll to position [591, 0]
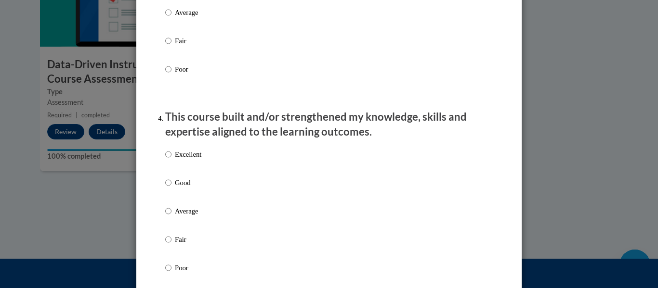
click at [190, 160] on p "Excellent" at bounding box center [188, 154] width 26 height 11
click at [171, 160] on input "Excellent" at bounding box center [168, 154] width 6 height 11
radio input "true"
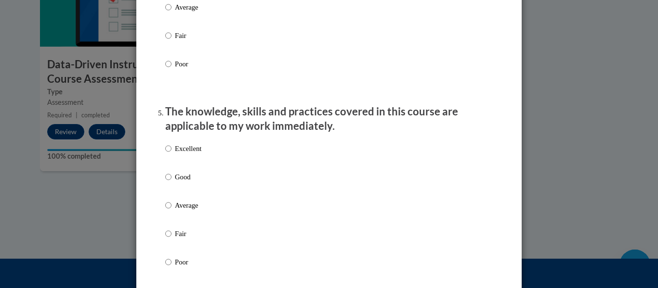
click at [181, 182] on p "Good" at bounding box center [188, 177] width 26 height 11
click at [171, 182] on input "Good" at bounding box center [168, 177] width 6 height 11
radio input "true"
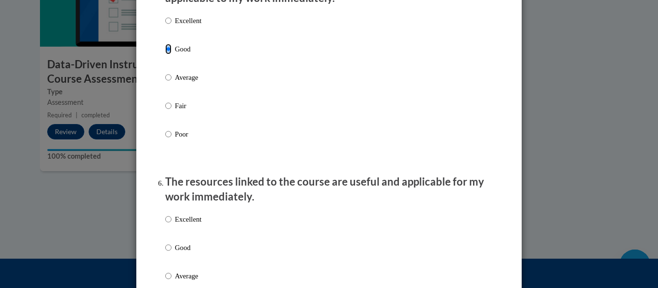
scroll to position [924, 0]
click at [183, 248] on div "Excellent Good Average Fair Poor" at bounding box center [183, 282] width 36 height 149
click at [180, 252] on p "Good" at bounding box center [188, 247] width 26 height 11
click at [171, 252] on input "Good" at bounding box center [168, 247] width 6 height 11
radio input "true"
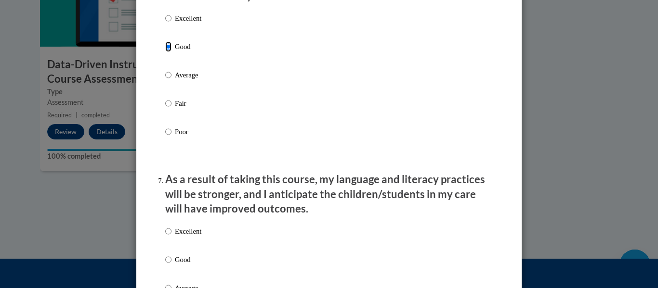
scroll to position [1126, 0]
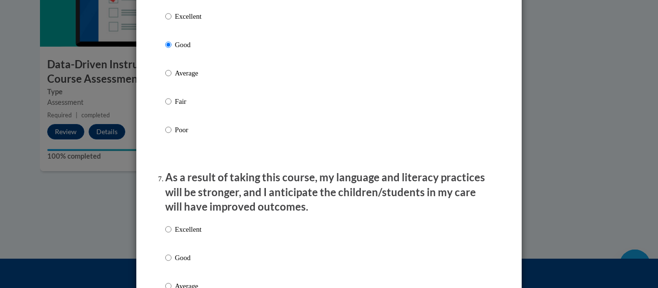
click at [194, 263] on p "Good" at bounding box center [188, 258] width 26 height 11
click at [171, 263] on input "Good" at bounding box center [168, 258] width 6 height 11
radio input "true"
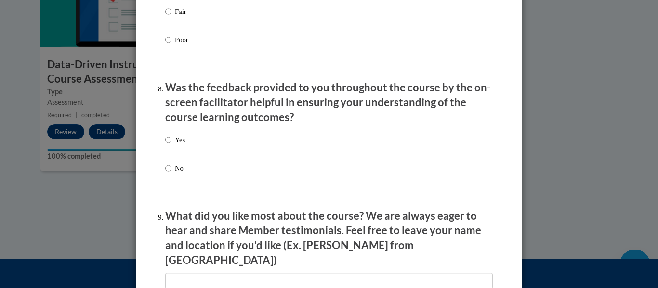
scroll to position [1431, 0]
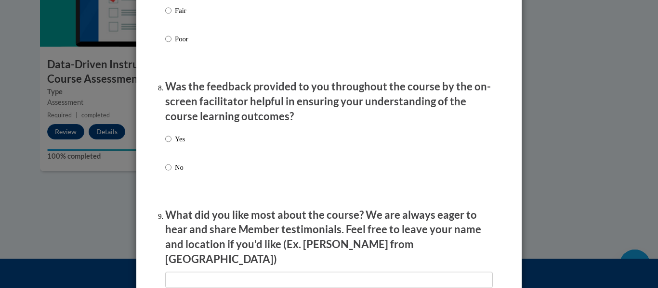
click at [182, 144] on p "Yes" at bounding box center [180, 139] width 10 height 11
click at [171, 144] on input "Yes" at bounding box center [168, 139] width 6 height 11
radio input "true"
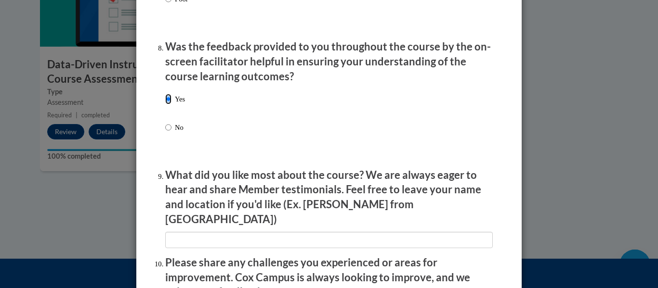
scroll to position [1712, 0]
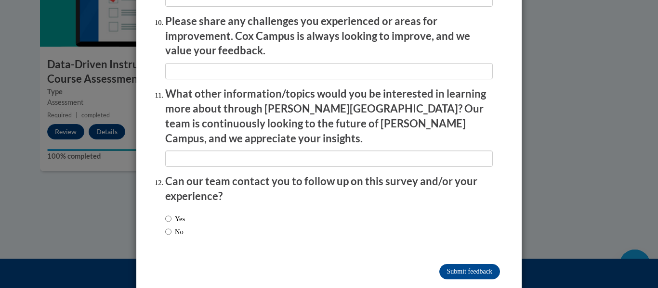
click at [182, 227] on label "No" at bounding box center [174, 232] width 18 height 11
click at [171, 227] on input "No" at bounding box center [168, 232] width 6 height 11
radio input "true"
click at [449, 264] on input "Submit feedback" at bounding box center [469, 271] width 61 height 15
